Goal: Transaction & Acquisition: Purchase product/service

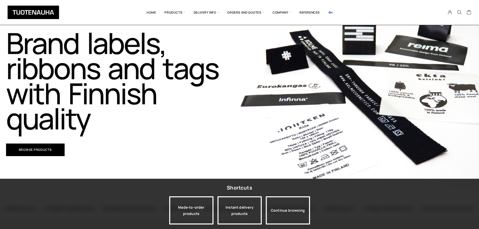
scroll to position [39, 0]
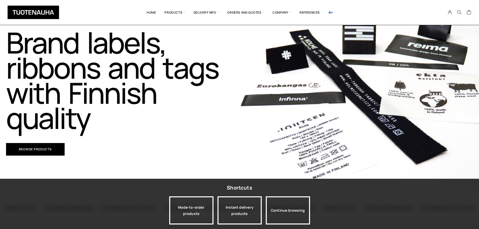
click at [329, 13] on img at bounding box center [330, 12] width 4 height 3
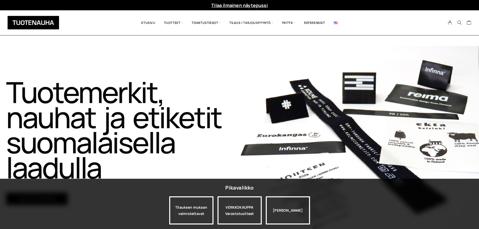
click at [333, 25] on link at bounding box center [335, 22] width 13 height 17
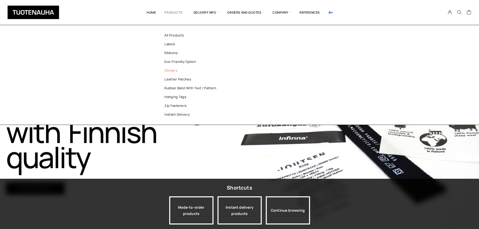
click at [170, 71] on link "Stickers" at bounding box center [192, 70] width 73 height 9
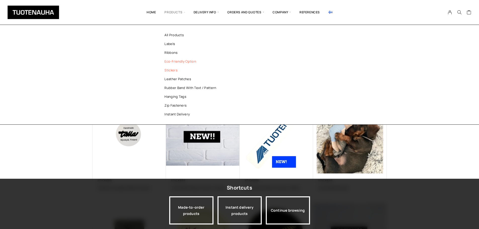
click at [186, 62] on link "Eco-friendly option" at bounding box center [192, 61] width 73 height 9
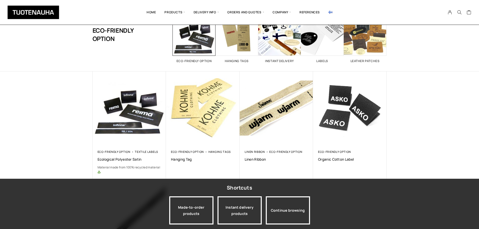
scroll to position [28, 0]
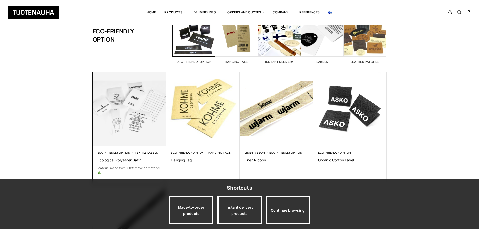
click at [139, 116] on img at bounding box center [129, 108] width 77 height 77
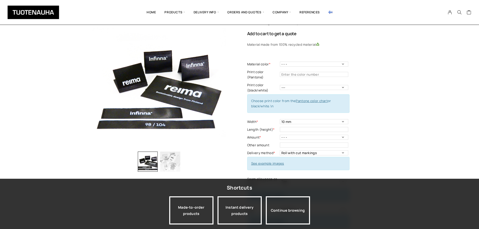
scroll to position [18, 0]
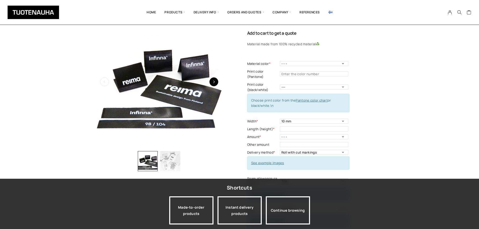
click at [214, 82] on icon "button" at bounding box center [213, 81] width 3 height 3
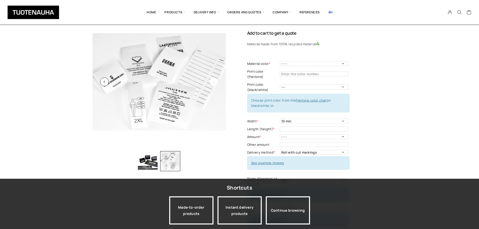
click at [214, 82] on icon "button" at bounding box center [213, 81] width 3 height 3
click at [104, 85] on button "button" at bounding box center [104, 81] width 9 height 9
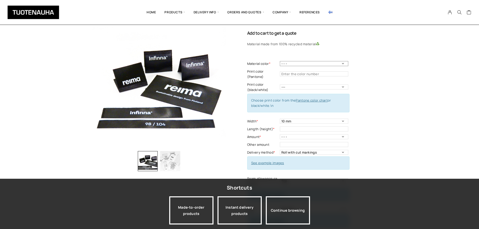
click at [297, 64] on select "- - - White Black" at bounding box center [314, 63] width 68 height 5
click at [170, 161] on img "button" at bounding box center [170, 161] width 20 height 20
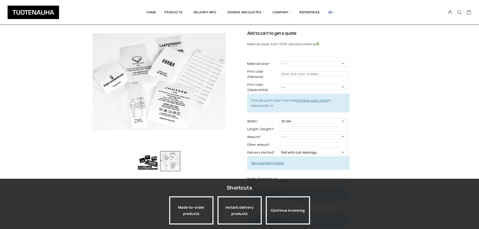
click at [145, 159] on img "button" at bounding box center [148, 161] width 20 height 20
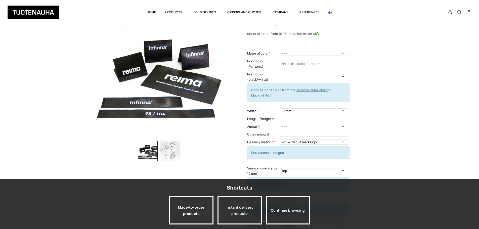
scroll to position [31, 0]
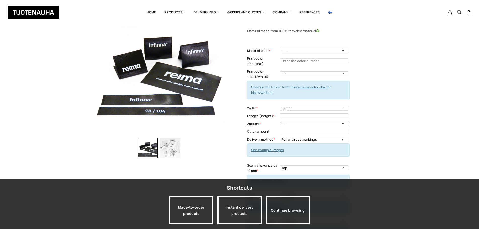
click at [338, 124] on select "- - - 250 pcs 500 pcs 1000 pcs 1500 pcs 2000 pcs 2500 pcs 3000 pcs 3500 pcs 400…" at bounding box center [314, 123] width 68 height 5
click at [375, 119] on div "Ecological polyester satin Add to cart to get a quote Material made from 100% r…" at bounding box center [317, 155] width 140 height 306
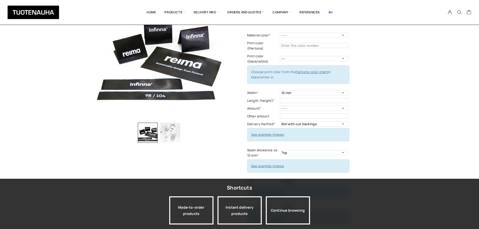
scroll to position [47, 0]
click at [325, 152] on select "Top Left Side Right side Around Top and bottom Both sides" at bounding box center [314, 152] width 68 height 5
select select "Both sides"
click at [280, 150] on select "Top Left Side Right side Around Top and bottom Both sides" at bounding box center [314, 152] width 68 height 5
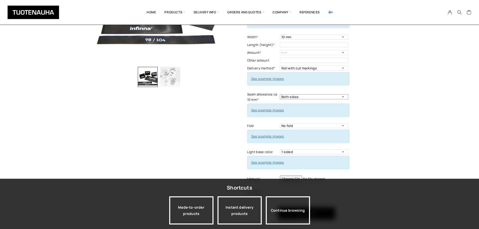
scroll to position [103, 0]
click at [268, 111] on link "See example images" at bounding box center [267, 110] width 33 height 5
click at [273, 136] on link "See example images" at bounding box center [267, 136] width 33 height 5
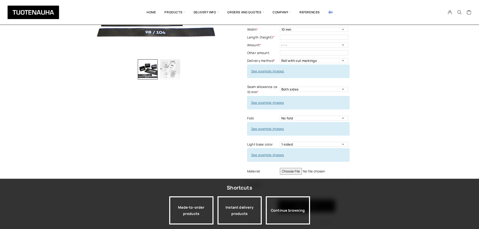
scroll to position [109, 0]
click at [307, 54] on input "text" at bounding box center [314, 53] width 68 height 5
click at [301, 45] on select "- - - 250 pcs 500 pcs 1000 pcs 1500 pcs 2000 pcs 2500 pcs 3000 pcs 3500 pcs 400…" at bounding box center [314, 45] width 68 height 5
select select "250 pcs"
click at [280, 43] on select "- - - 250 pcs 500 pcs 1000 pcs 1500 pcs 2000 pcs 2500 pcs 3000 pcs 3500 pcs 400…" at bounding box center [314, 45] width 68 height 5
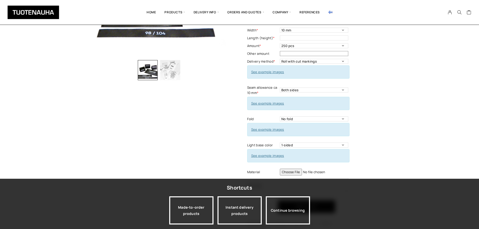
click at [292, 54] on input "text" at bounding box center [314, 53] width 68 height 5
click at [377, 61] on div "Ecological polyester satin Add to cart to get a quote Material made from 100% r…" at bounding box center [317, 77] width 140 height 306
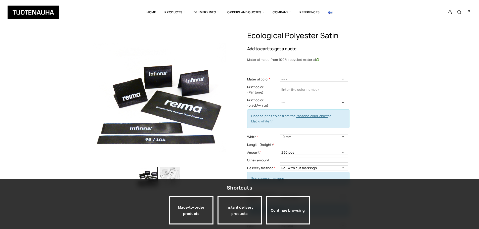
scroll to position [2, 0]
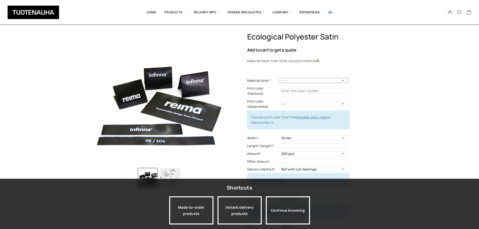
click at [304, 79] on select "- - - White Black" at bounding box center [314, 80] width 68 height 5
select select "White"
click at [280, 78] on select "- - - White Black" at bounding box center [314, 80] width 68 height 5
click at [309, 104] on select "--- Black White" at bounding box center [314, 103] width 68 height 5
click at [280, 101] on select "--- Black White" at bounding box center [314, 103] width 68 height 5
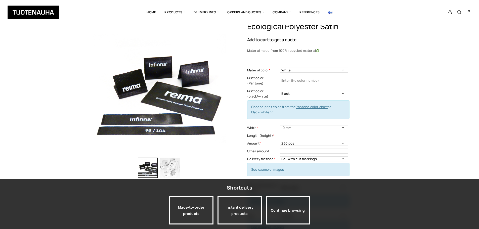
scroll to position [12, 0]
click at [310, 105] on link "Pantone color chart" at bounding box center [312, 106] width 32 height 5
click at [302, 71] on select "- - - White Black" at bounding box center [314, 69] width 68 height 5
click at [176, 165] on img "button" at bounding box center [170, 167] width 20 height 20
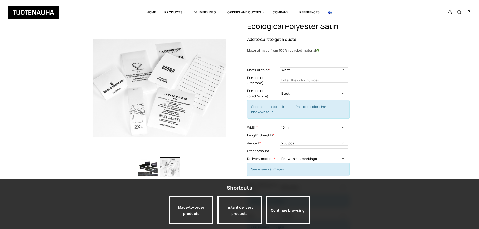
click at [293, 94] on select "--- Black White" at bounding box center [314, 93] width 68 height 5
select select "---"
click at [280, 91] on select "--- Black White" at bounding box center [314, 93] width 68 height 5
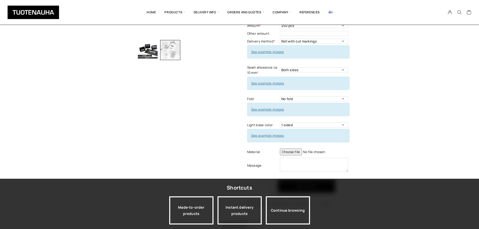
scroll to position [130, 0]
click at [267, 136] on link "See example images" at bounding box center [267, 135] width 33 height 5
click at [291, 125] on select "1-sided 2-sided" at bounding box center [314, 124] width 68 height 5
click at [382, 134] on div "Ecological polyester satin Add to cart to get a quote Material made from 100% r…" at bounding box center [317, 57] width 140 height 306
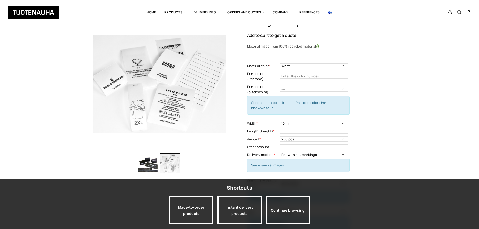
scroll to position [0, 0]
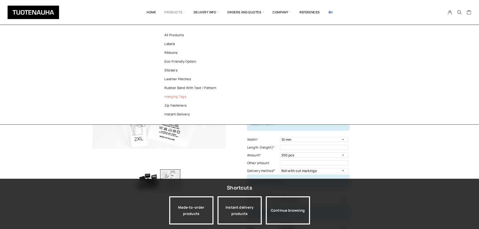
click at [180, 98] on link "Hanging tags" at bounding box center [192, 96] width 73 height 9
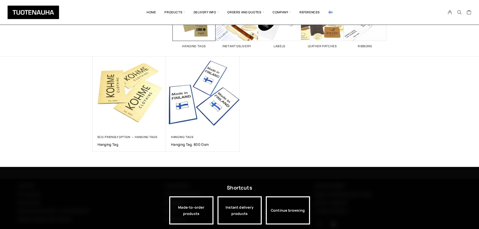
scroll to position [44, 0]
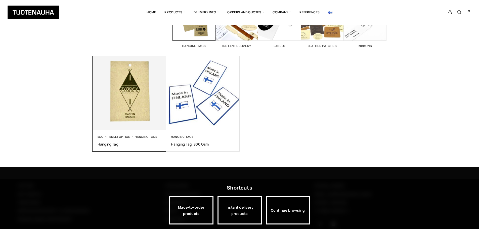
click at [142, 103] on img at bounding box center [129, 92] width 77 height 77
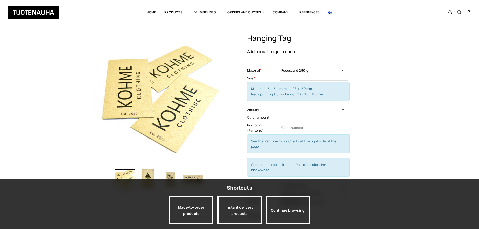
click at [301, 70] on select "Focuscard 280 g Offset 250-300 g Scandia White 270 g Silk 250-300 g Invercote C…" at bounding box center [314, 70] width 68 height 5
click at [280, 68] on select "Focuscard 280 g Offset 250-300 g Scandia White 270 g Silk 250-300 g Invercote C…" at bounding box center [314, 70] width 68 height 5
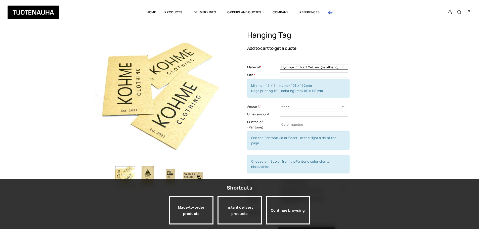
scroll to position [4, 0]
click at [289, 106] on select "- - - - 100 pcs 200 pcs 300 pcs 400 pcs 500 pcs" at bounding box center [314, 106] width 68 height 5
click at [371, 88] on div "Hanging tag Add to cart to get a quote Material * Focuscard 280 g Offset 250-30…" at bounding box center [317, 143] width 140 height 226
click at [308, 67] on select "Focuscard 280 g Offset 250-300 g Scandia White 270 g Silk 250-300 g Invercote C…" at bounding box center [314, 66] width 68 height 5
select select "Krafliner 350 g"
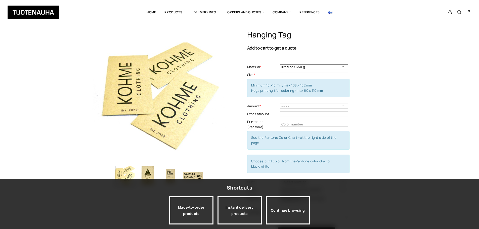
click at [280, 64] on select "Focuscard 280 g Offset 250-300 g Scandia White 270 g Silk 250-300 g Invercote C…" at bounding box center [314, 66] width 68 height 5
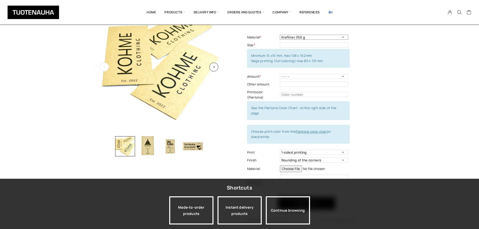
scroll to position [33, 0]
click at [214, 69] on button "button" at bounding box center [213, 67] width 9 height 9
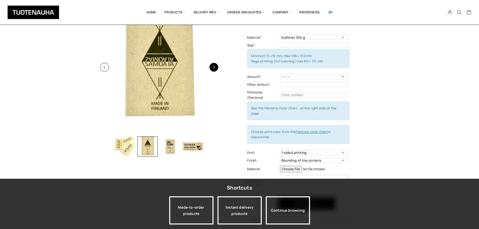
click at [214, 69] on button "button" at bounding box center [213, 67] width 9 height 9
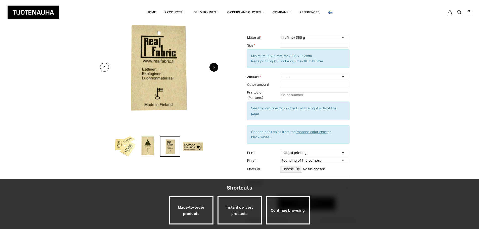
click at [214, 69] on button "button" at bounding box center [213, 67] width 9 height 9
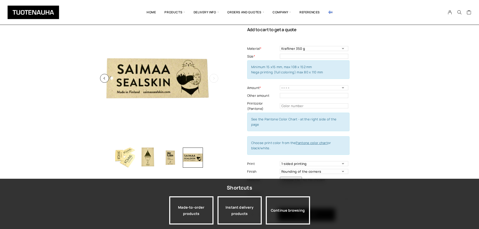
scroll to position [21, 0]
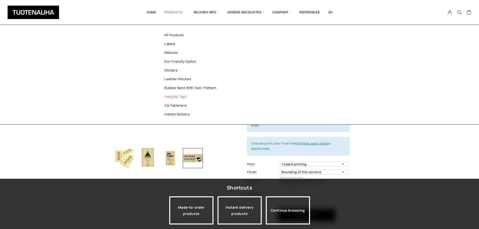
click at [183, 97] on link "Hanging tags" at bounding box center [192, 96] width 73 height 9
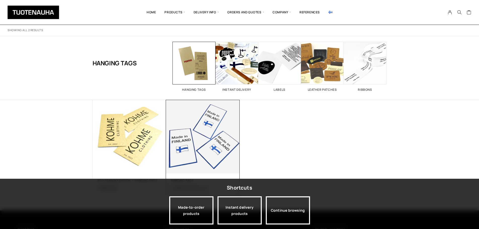
click at [207, 143] on img at bounding box center [203, 137] width 74 height 74
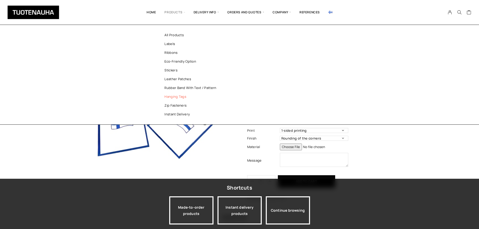
click at [182, 98] on link "Hanging tags" at bounding box center [192, 96] width 73 height 9
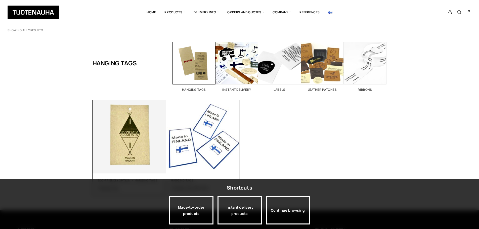
click at [129, 142] on img at bounding box center [129, 136] width 77 height 77
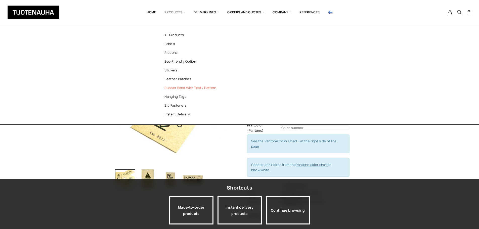
click at [208, 89] on link "Rubber band with text / pattern" at bounding box center [192, 87] width 73 height 9
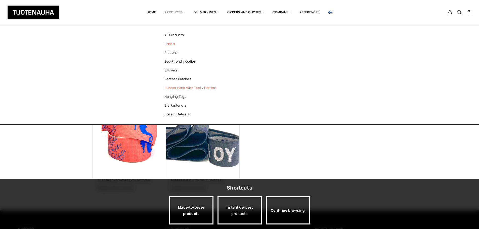
click at [172, 42] on link "Labels" at bounding box center [192, 43] width 73 height 9
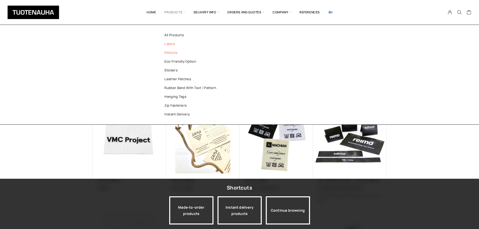
click at [172, 53] on link "Ribbons" at bounding box center [192, 52] width 73 height 9
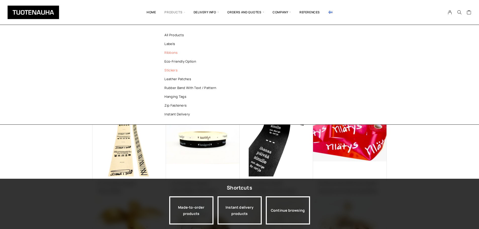
click at [173, 71] on link "Stickers" at bounding box center [192, 70] width 73 height 9
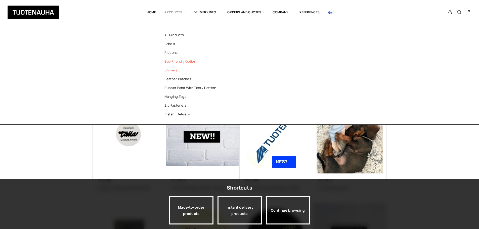
click at [176, 61] on link "Eco-friendly option" at bounding box center [192, 61] width 73 height 9
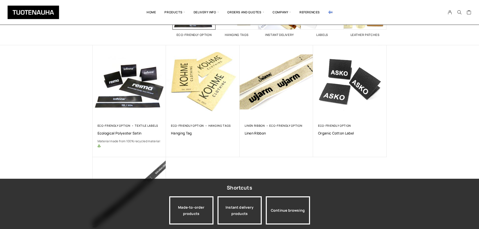
scroll to position [55, 0]
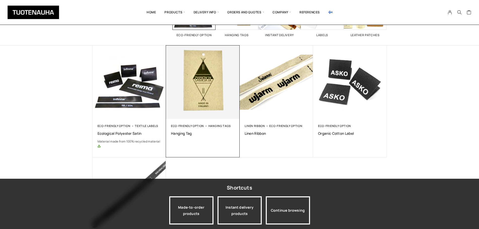
click at [196, 92] on img at bounding box center [202, 82] width 77 height 77
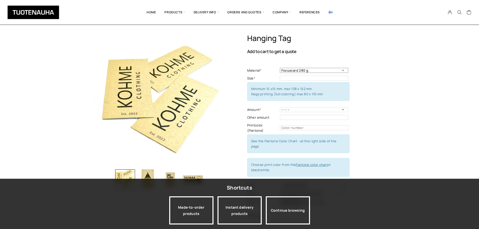
click at [290, 70] on select "Focuscard 280 g Offset 250-300 g Scandia White 270 g Silk 250-300 g Invercote C…" at bounding box center [314, 70] width 68 height 5
select select "Invercote Creato 300 g"
click at [280, 68] on select "Focuscard 280 g Offset 250-300 g Scandia White 270 g Silk 250-300 g Invercote C…" at bounding box center [314, 70] width 68 height 5
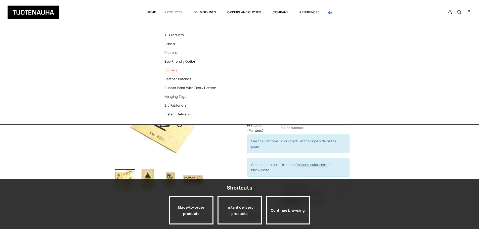
click at [174, 74] on link "Stickers" at bounding box center [192, 70] width 73 height 9
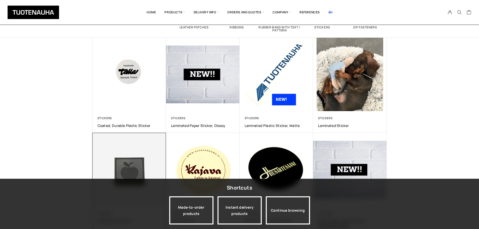
scroll to position [62, 0]
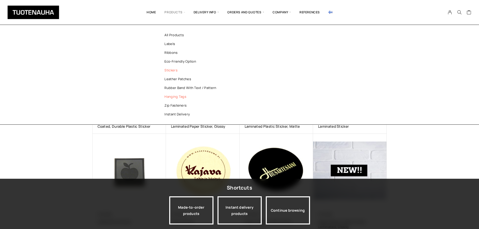
click at [183, 97] on link "Hanging tags" at bounding box center [192, 96] width 73 height 9
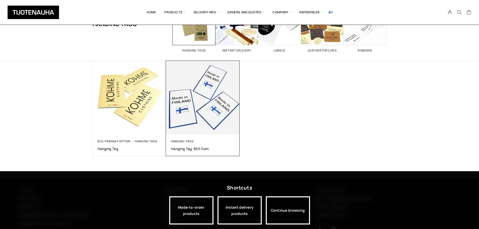
scroll to position [39, 0]
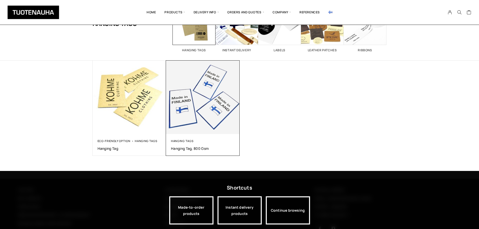
click at [214, 115] on img at bounding box center [203, 98] width 74 height 74
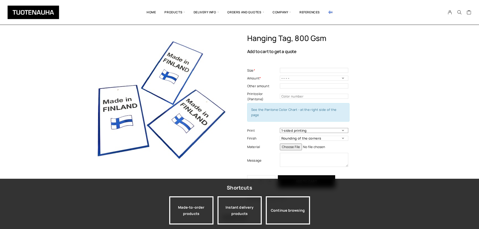
click at [300, 128] on select "1-sided printing 2-sided printing" at bounding box center [314, 130] width 68 height 5
select select "2-sided printing"
click at [280, 128] on select "1-sided printing 2-sided printing" at bounding box center [314, 130] width 68 height 5
click at [317, 67] on td "Size - Mandatory information" at bounding box center [315, 71] width 70 height 8
click at [317, 69] on input "text" at bounding box center [314, 70] width 68 height 5
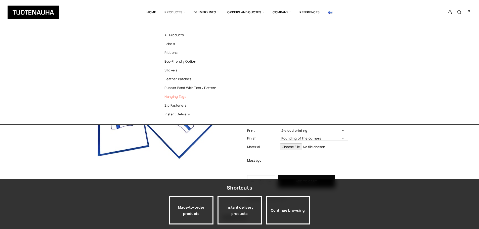
click at [179, 95] on link "Hanging tags" at bounding box center [192, 96] width 73 height 9
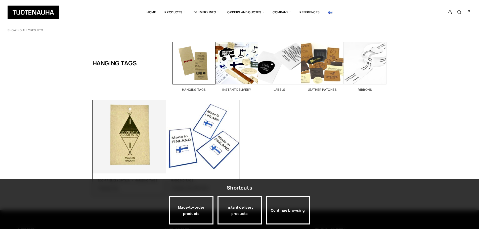
click at [112, 147] on img at bounding box center [129, 136] width 77 height 77
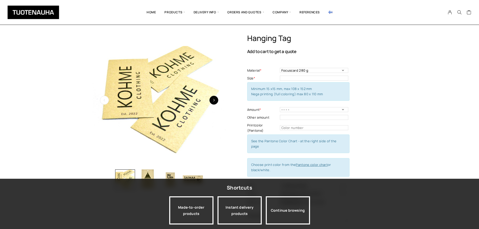
click at [215, 102] on button "button" at bounding box center [213, 100] width 9 height 9
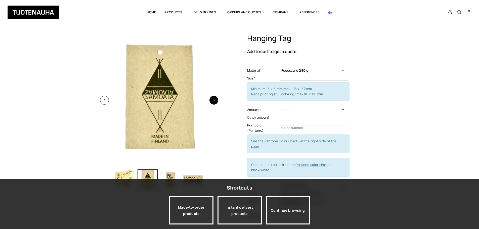
click at [215, 102] on button "button" at bounding box center [213, 100] width 9 height 9
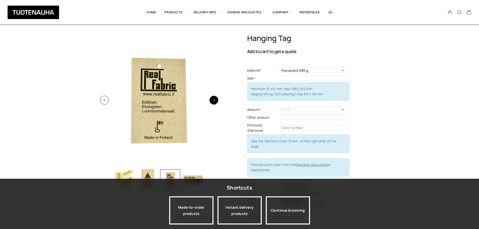
click at [215, 102] on button "button" at bounding box center [213, 100] width 9 height 9
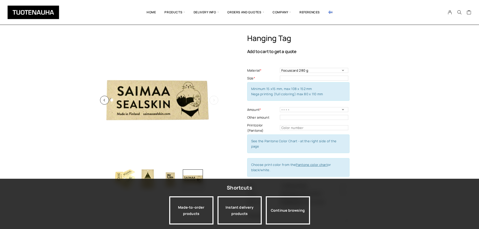
click at [215, 102] on button "button" at bounding box center [213, 100] width 9 height 9
click at [308, 70] on select "Focuscard 280 g Offset 250-300 g Scandia White 270 g Silk 250-300 g Invercote C…" at bounding box center [314, 70] width 68 height 5
click at [392, 130] on div "Hanging tag Add to cart to get a quote Material * Focuscard 280 g Offset 250-30…" at bounding box center [239, 180] width 479 height 292
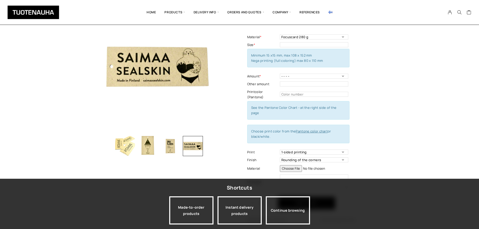
scroll to position [34, 0]
click at [309, 129] on link "Pantone color chart" at bounding box center [312, 131] width 32 height 5
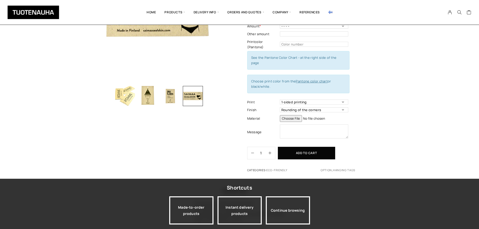
scroll to position [84, 0]
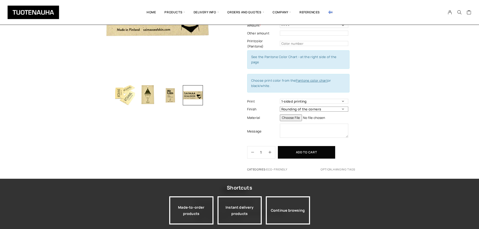
click at [331, 107] on select "Rounding of the corners Perforation No finish" at bounding box center [314, 109] width 68 height 5
click at [195, 106] on div at bounding box center [159, 61] width 133 height 224
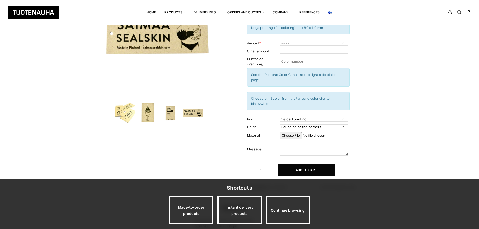
scroll to position [66, 0]
click at [128, 108] on img "button" at bounding box center [125, 113] width 20 height 20
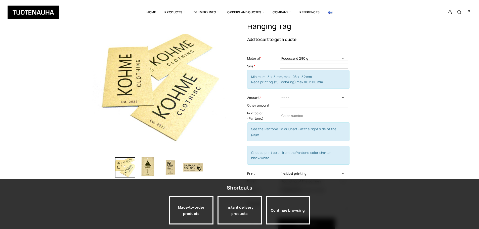
scroll to position [11, 0]
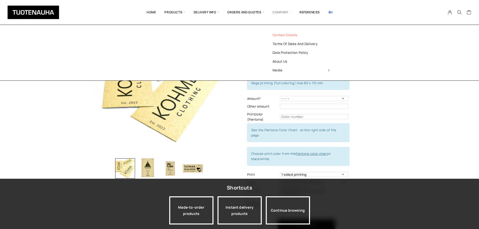
click at [288, 36] on link "Contact details" at bounding box center [301, 35] width 73 height 9
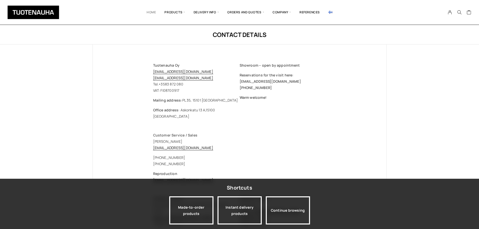
click at [148, 15] on link "Home" at bounding box center [151, 12] width 18 height 17
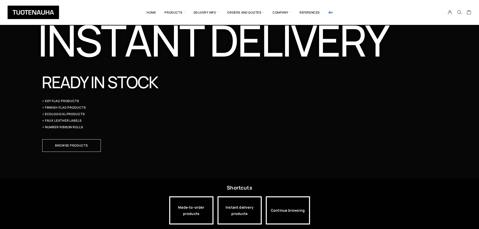
scroll to position [1447, 0]
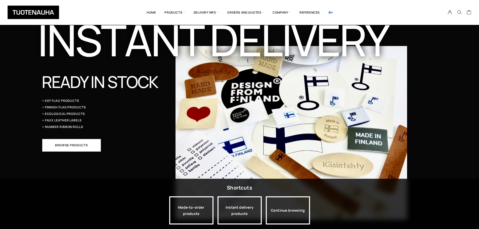
click at [70, 146] on span "Browse products" at bounding box center [71, 145] width 33 height 3
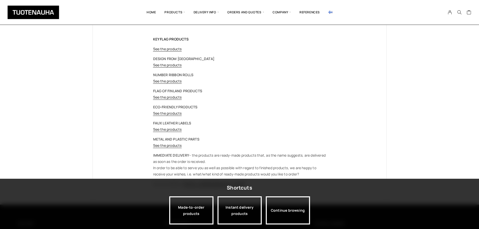
scroll to position [14, 0]
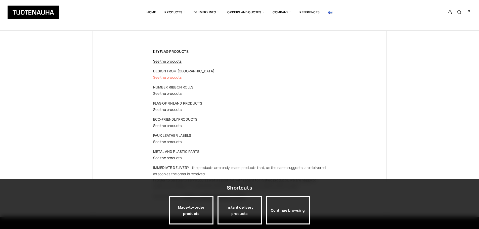
click at [165, 79] on link "See the products" at bounding box center [167, 77] width 29 height 5
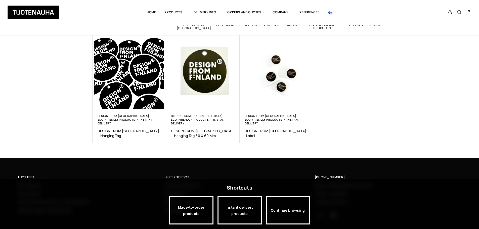
scroll to position [62, 0]
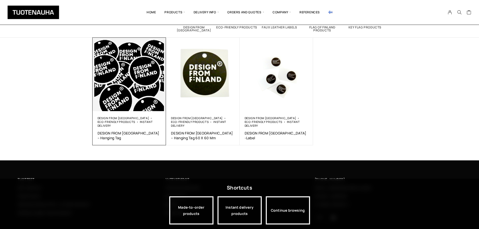
click at [130, 81] on img at bounding box center [130, 75] width 74 height 74
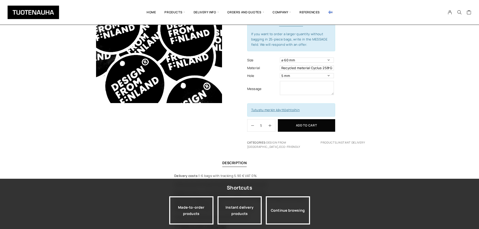
scroll to position [64, 0]
drag, startPoint x: 300, startPoint y: 101, endPoint x: 238, endPoint y: 104, distance: 62.2
click at [238, 104] on div "DESIGN FROM FINLAND – Hanging tag 34,90 € 25 pcs/ bag If you want to order a la…" at bounding box center [240, 58] width 294 height 177
click at [390, 91] on div "DESIGN FROM FINLAND – Hanging tag 34,90 € 25 pcs/ bag If you want to order a la…" at bounding box center [239, 109] width 479 height 279
click at [290, 107] on link "Tutustu merkin käyttöehtoihin" at bounding box center [275, 109] width 49 height 5
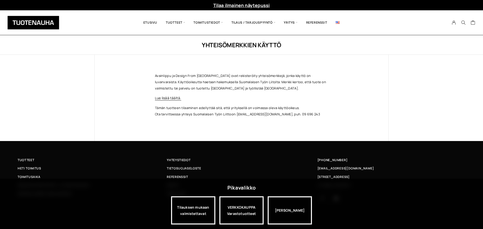
click at [337, 22] on img at bounding box center [337, 22] width 4 height 3
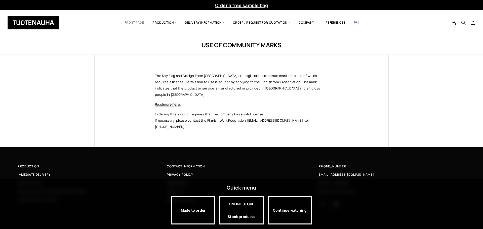
click at [133, 22] on font "Front page" at bounding box center [133, 22] width 19 height 4
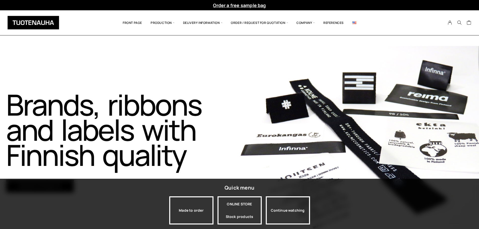
click at [337, 24] on font "References" at bounding box center [333, 23] width 20 height 4
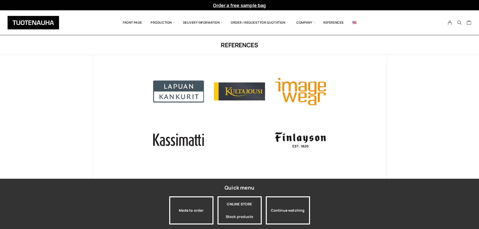
click at [355, 23] on img at bounding box center [354, 22] width 4 height 3
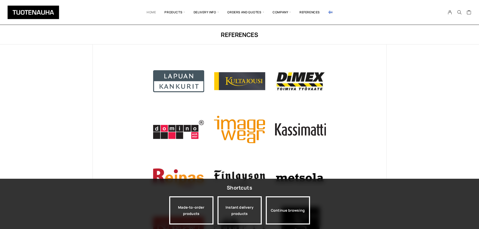
click at [155, 12] on link "Home" at bounding box center [151, 12] width 18 height 17
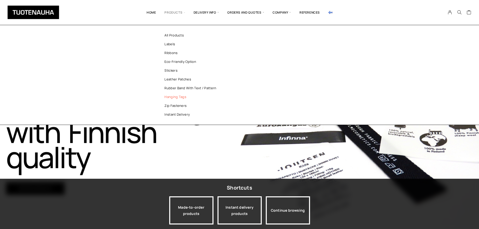
click at [180, 98] on link "Hanging tags" at bounding box center [192, 97] width 73 height 9
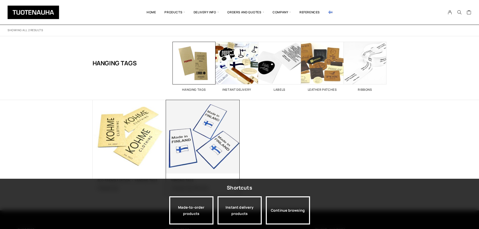
click at [197, 150] on img at bounding box center [203, 137] width 74 height 74
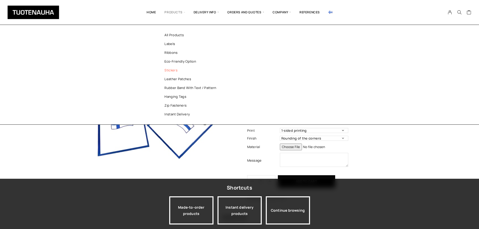
click at [170, 70] on link "Stickers" at bounding box center [192, 70] width 73 height 9
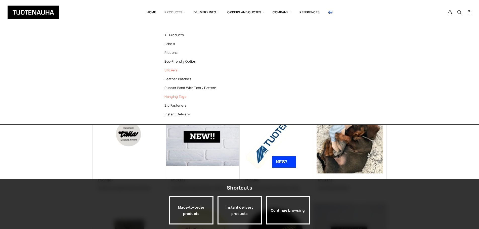
click at [170, 95] on link "Hanging tags" at bounding box center [192, 96] width 73 height 9
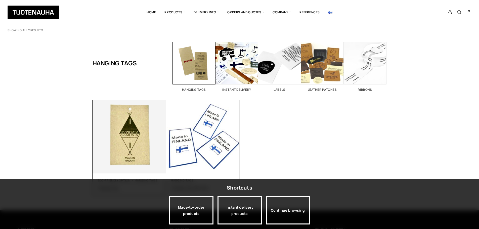
click at [120, 137] on img at bounding box center [129, 136] width 77 height 77
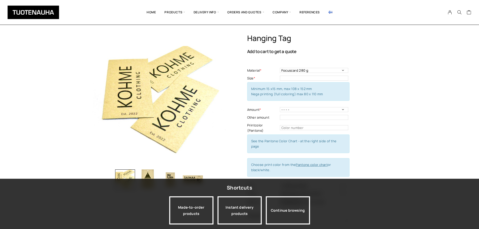
click at [307, 73] on td "Focuscard 280 g Offset 250-300 g Scandia White 270 g Silk 250-300 g Invercote C…" at bounding box center [315, 71] width 70 height 8
click at [307, 72] on select "Focuscard 280 g Offset 250-300 g Scandia White 270 g Silk 250-300 g Invercote C…" at bounding box center [314, 70] width 68 height 5
click at [280, 68] on select "Focuscard 280 g Offset 250-300 g Scandia White 270 g Silk 250-300 g Invercote C…" at bounding box center [314, 70] width 68 height 5
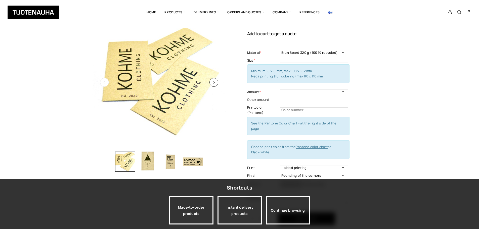
scroll to position [18, 0]
click at [209, 81] on img at bounding box center [159, 82] width 133 height 133
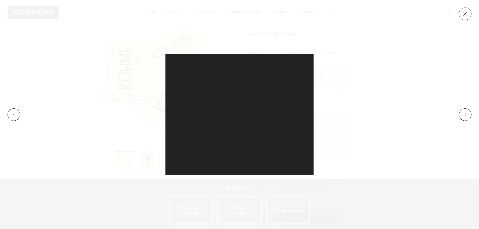
click at [216, 82] on div at bounding box center [239, 114] width 148 height 121
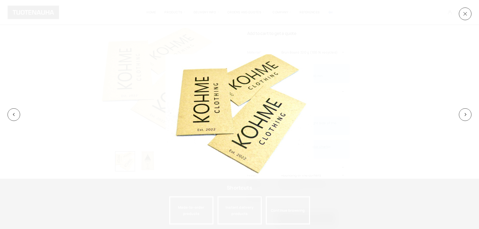
click at [353, 140] on div at bounding box center [291, 114] width 252 height 121
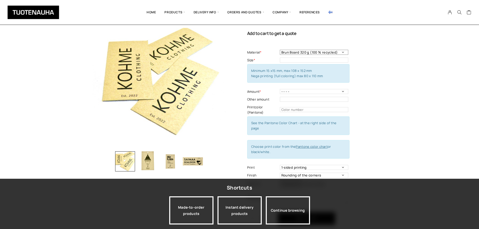
click at [327, 51] on select "Focuscard 280 g Offset 250-300 g Scandia White 270 g Silk 250-300 g Invercote C…" at bounding box center [314, 52] width 68 height 5
select select "Focuscard 280 g"
click at [280, 50] on select "Focuscard 280 g Offset 250-300 g Scandia White 270 g Silk 250-300 g Invercote C…" at bounding box center [314, 52] width 68 height 5
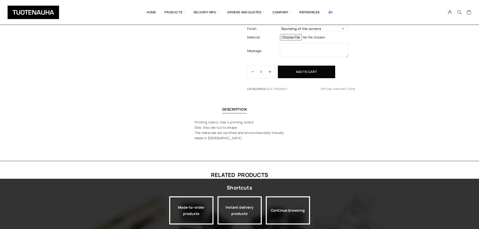
scroll to position [165, 0]
drag, startPoint x: 224, startPoint y: 136, endPoint x: 188, endPoint y: 126, distance: 37.0
click at [188, 126] on div "Description Printing colors: max 4 printing colors Size: Also die-cut to shape …" at bounding box center [239, 133] width 479 height 55
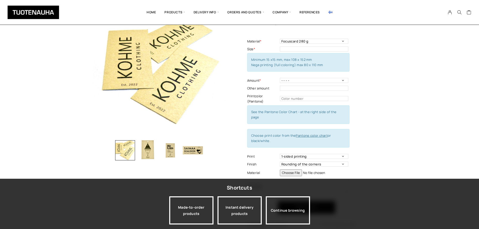
scroll to position [0, 0]
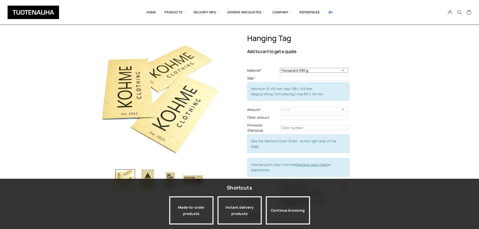
click at [291, 69] on select "Focuscard 280 g Offset 250-300 g Scandia White 270 g Silk 250-300 g Invercote C…" at bounding box center [314, 70] width 68 height 5
click at [85, 144] on div "Hanging tag Add to cart to get a quote Material * Focuscard 280 g Offset 250-30…" at bounding box center [239, 180] width 479 height 292
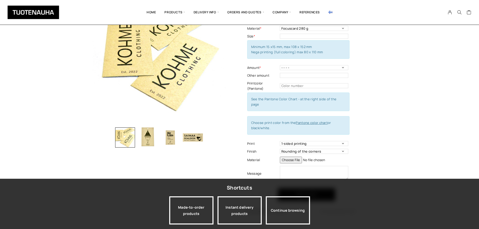
scroll to position [43, 0]
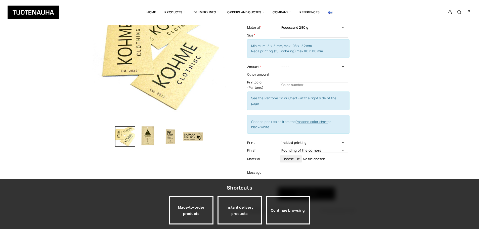
click at [153, 137] on img "button" at bounding box center [148, 136] width 20 height 20
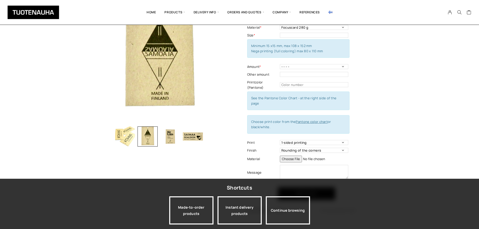
click at [173, 140] on img "button" at bounding box center [170, 136] width 20 height 20
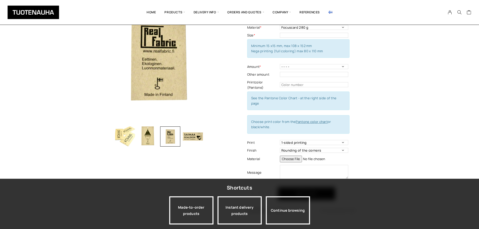
click at [188, 140] on img "button" at bounding box center [193, 136] width 20 height 20
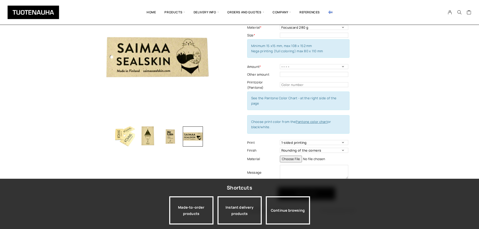
click at [130, 139] on img "button" at bounding box center [125, 136] width 20 height 20
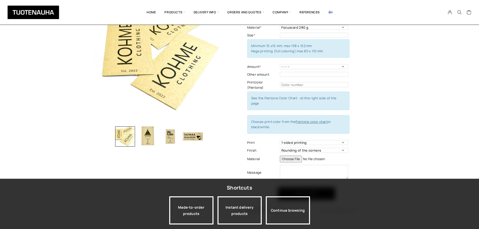
click at [145, 141] on img "button" at bounding box center [148, 136] width 20 height 20
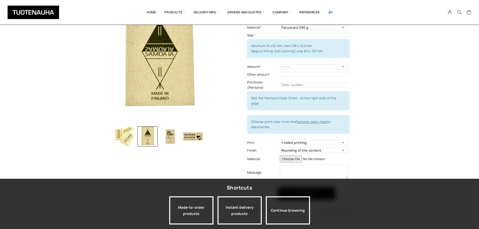
click at [172, 141] on img "button" at bounding box center [170, 136] width 20 height 20
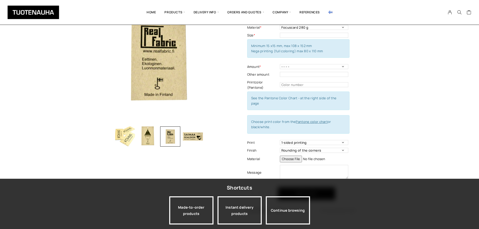
click at [192, 141] on img "button" at bounding box center [193, 136] width 20 height 20
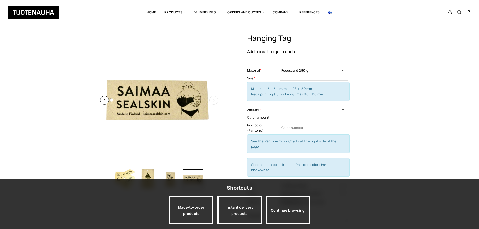
scroll to position [23, 0]
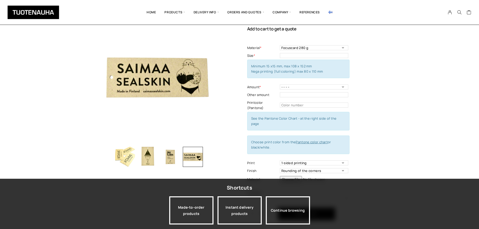
click at [123, 153] on img "button" at bounding box center [125, 157] width 20 height 20
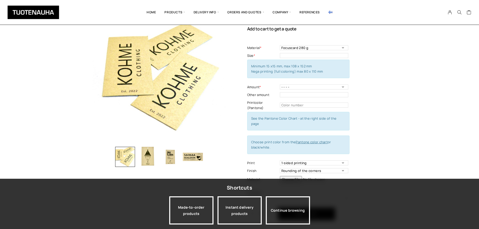
click at [147, 157] on img "button" at bounding box center [148, 157] width 20 height 20
